Goal: Information Seeking & Learning: Learn about a topic

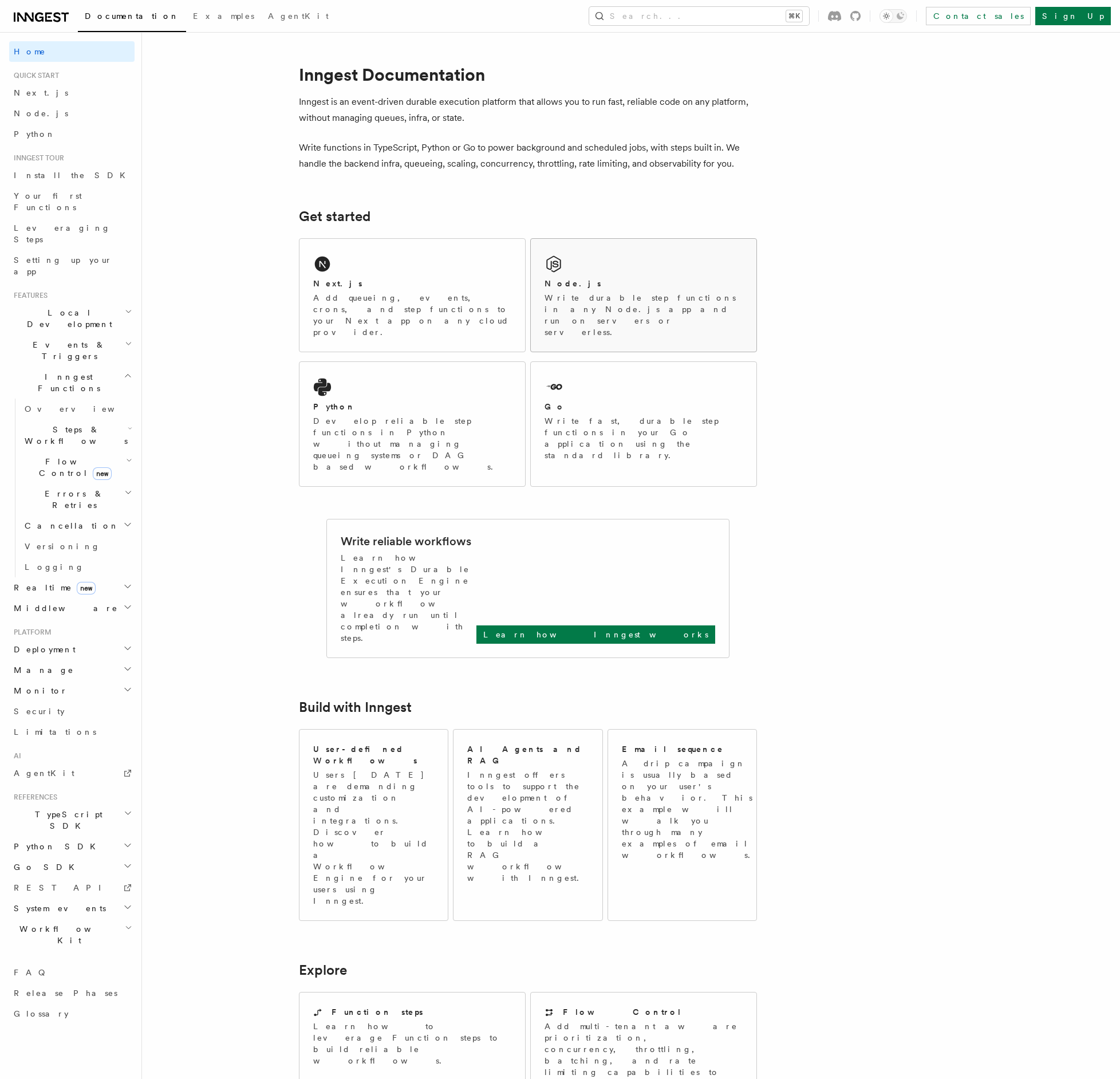
click at [596, 273] on div "Node.js Write durable step functions in any Node.js app and run on servers or s…" at bounding box center [643, 295] width 225 height 113
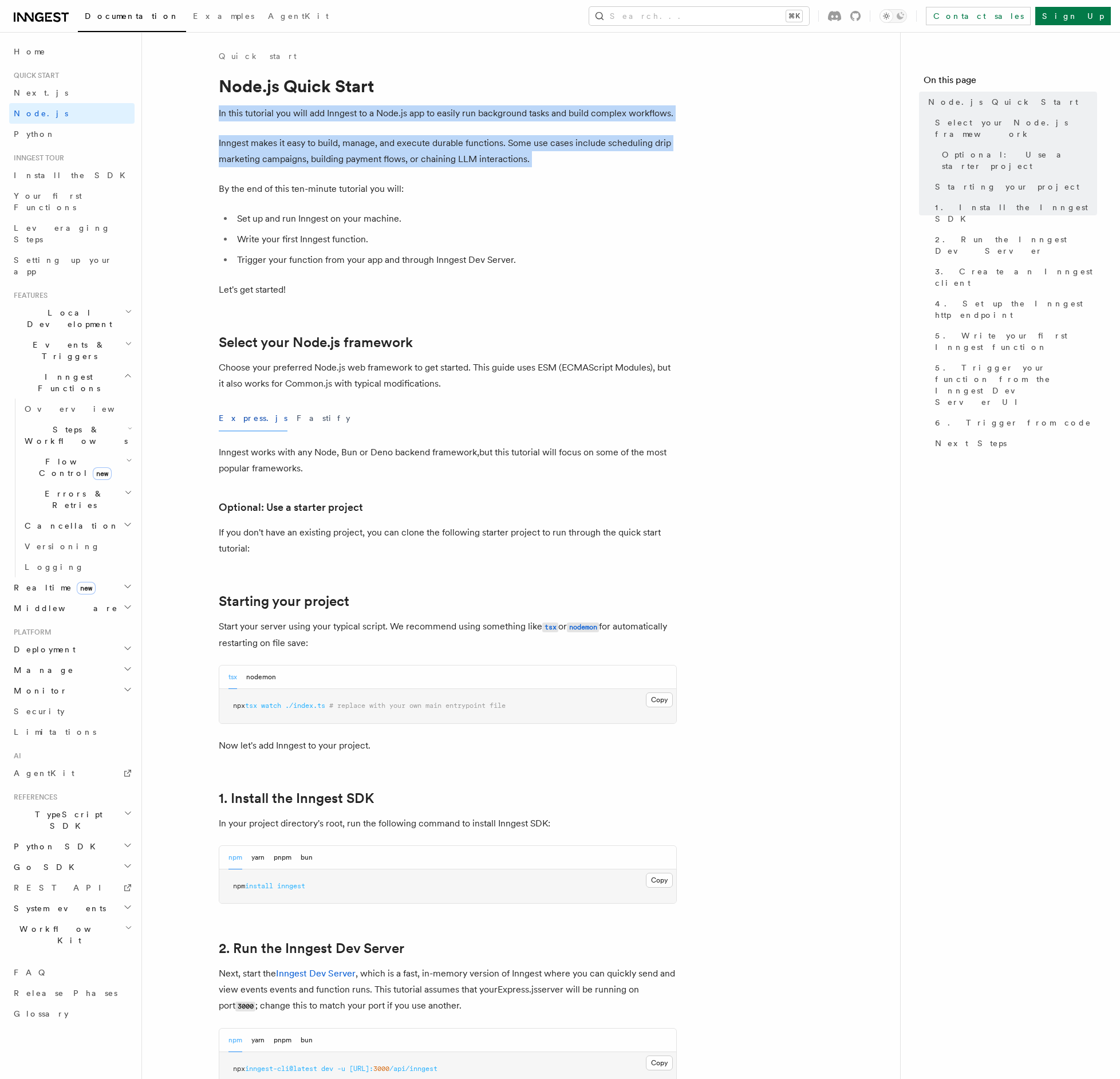
drag, startPoint x: 220, startPoint y: 113, endPoint x: 442, endPoint y: 172, distance: 229.7
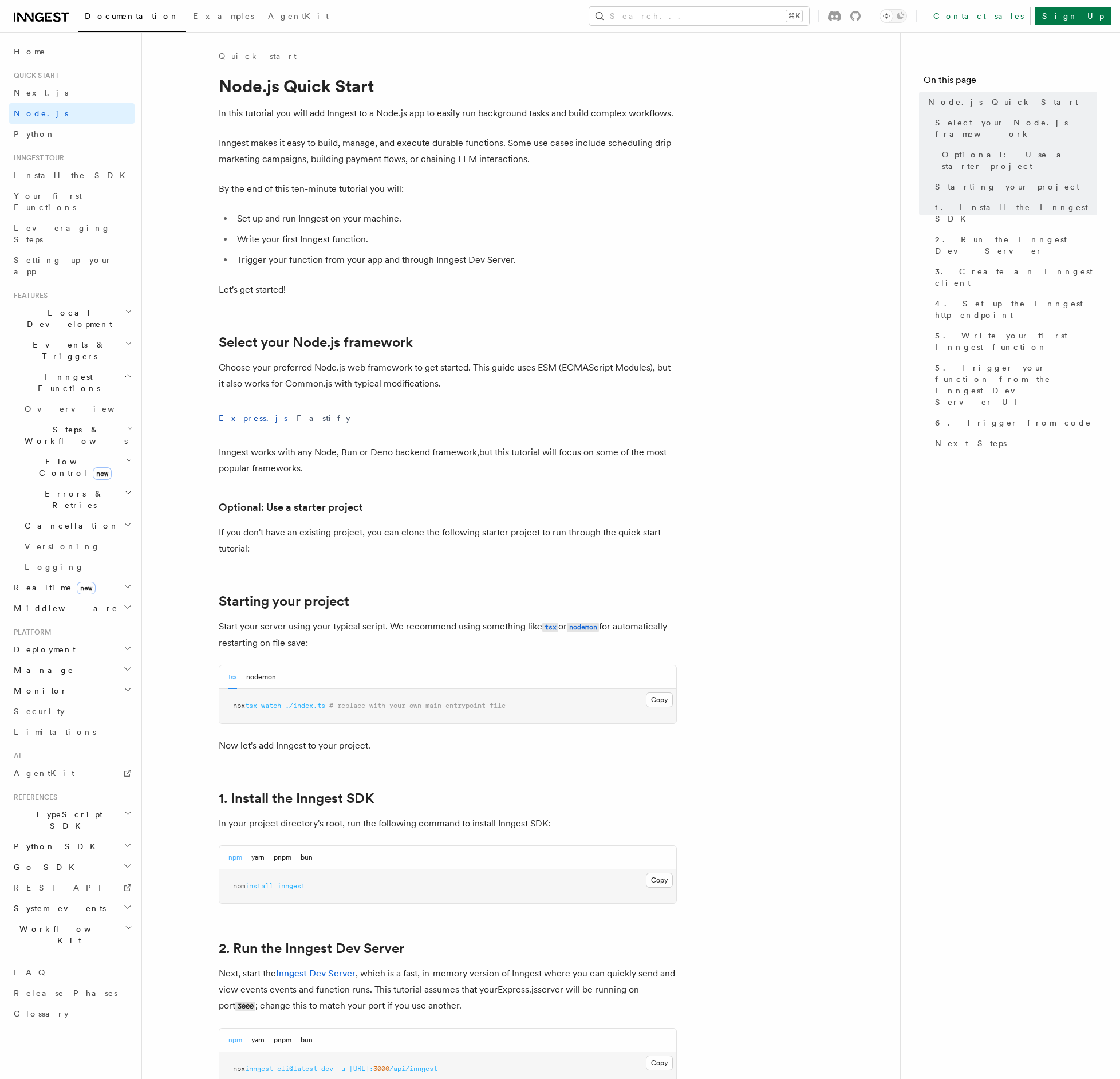
click at [400, 188] on p "By the end of this ten-minute tutorial you will:" at bounding box center [447, 188] width 458 height 16
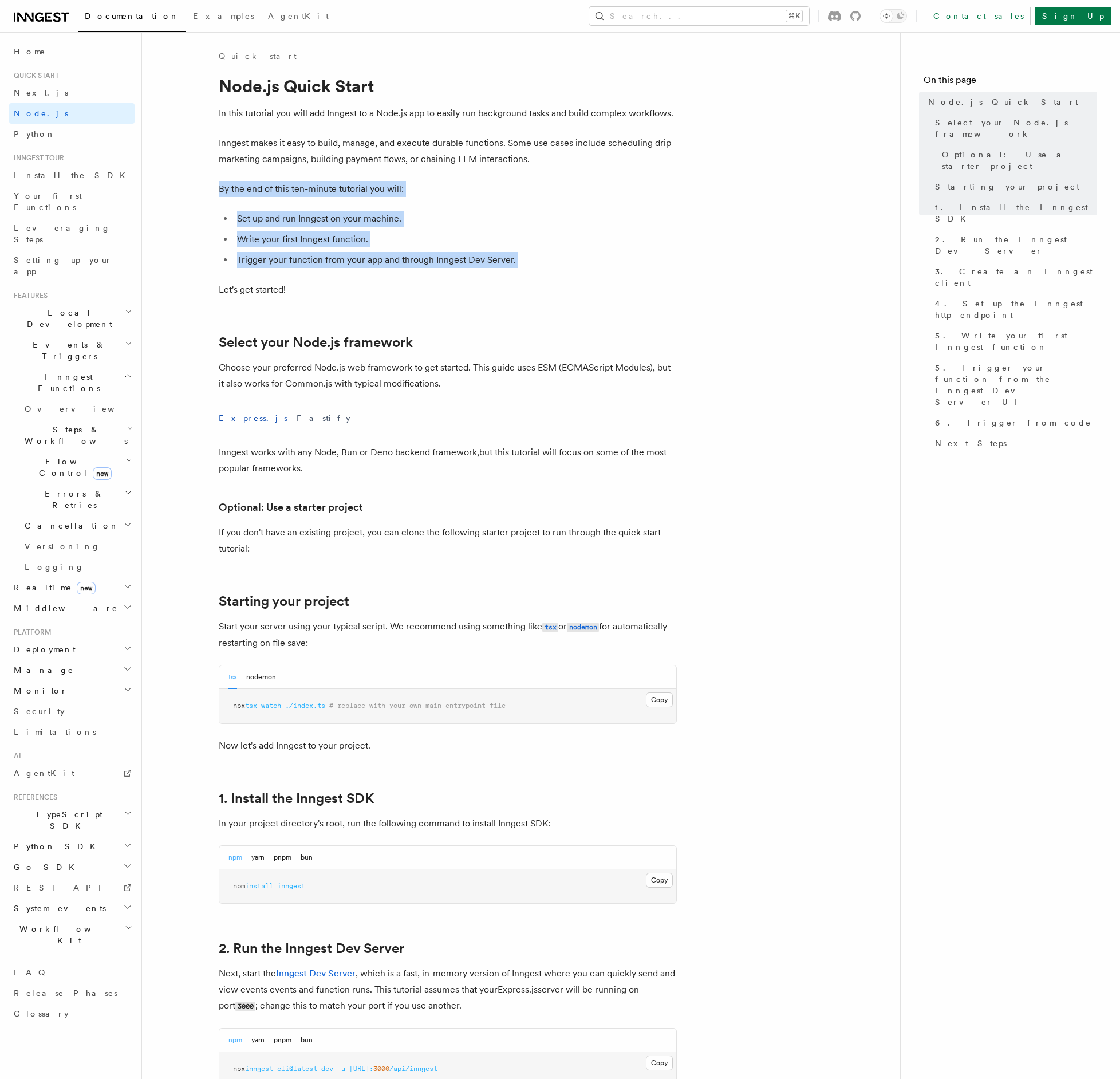
drag, startPoint x: 223, startPoint y: 187, endPoint x: 334, endPoint y: 284, distance: 147.4
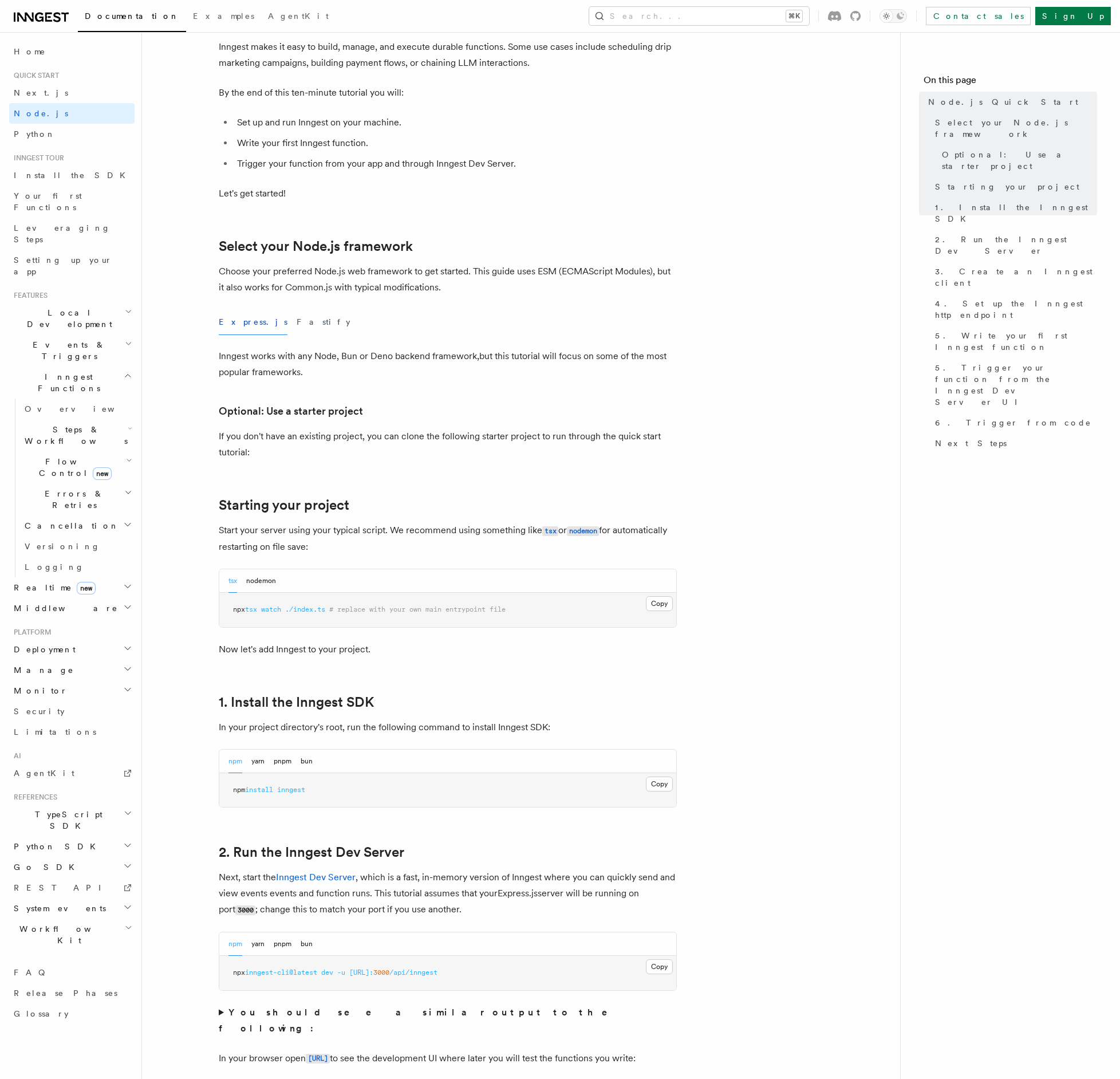
scroll to position [187, 0]
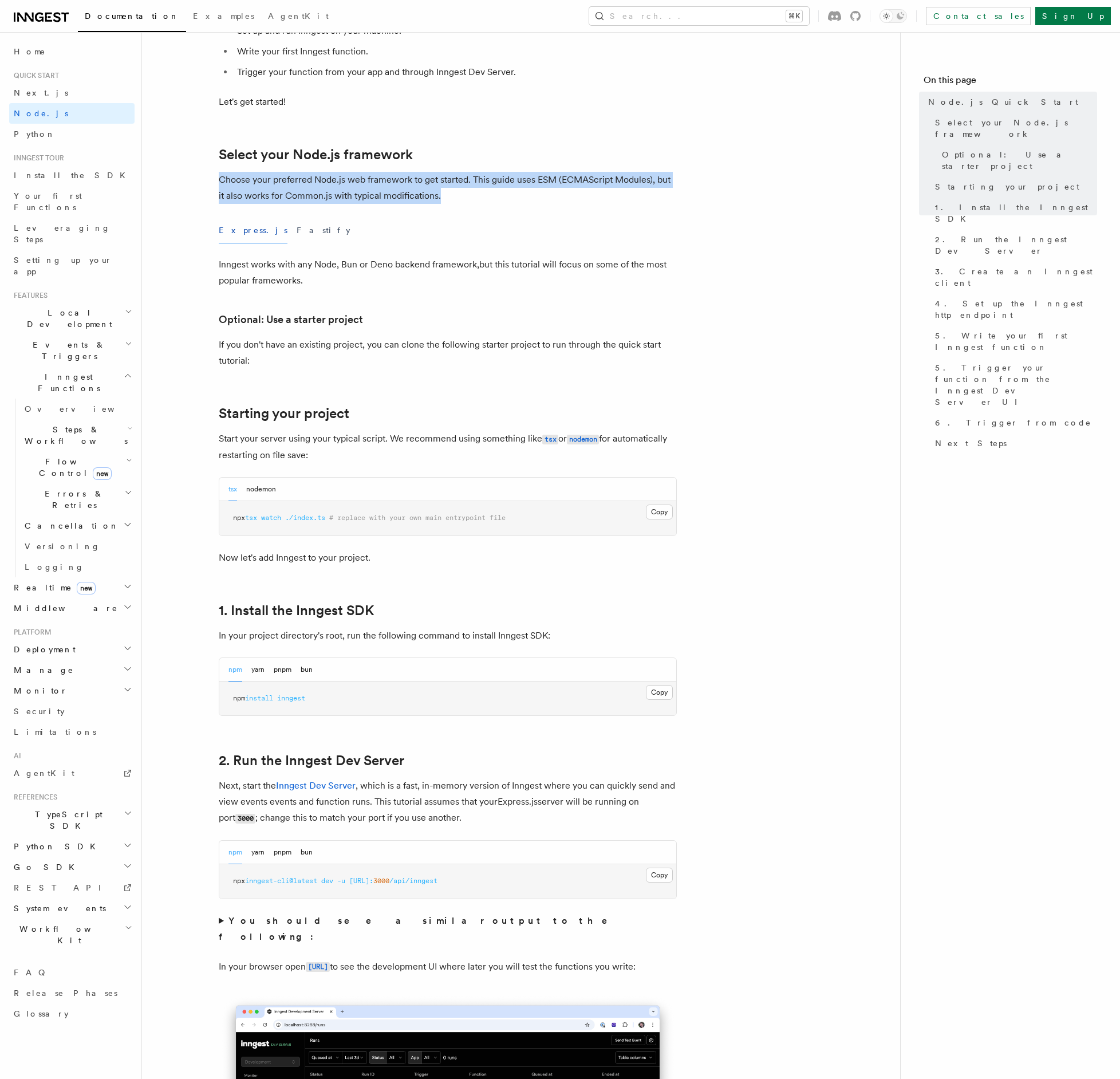
drag, startPoint x: 213, startPoint y: 174, endPoint x: 527, endPoint y: 201, distance: 315.2
